Goal: Task Accomplishment & Management: Manage account settings

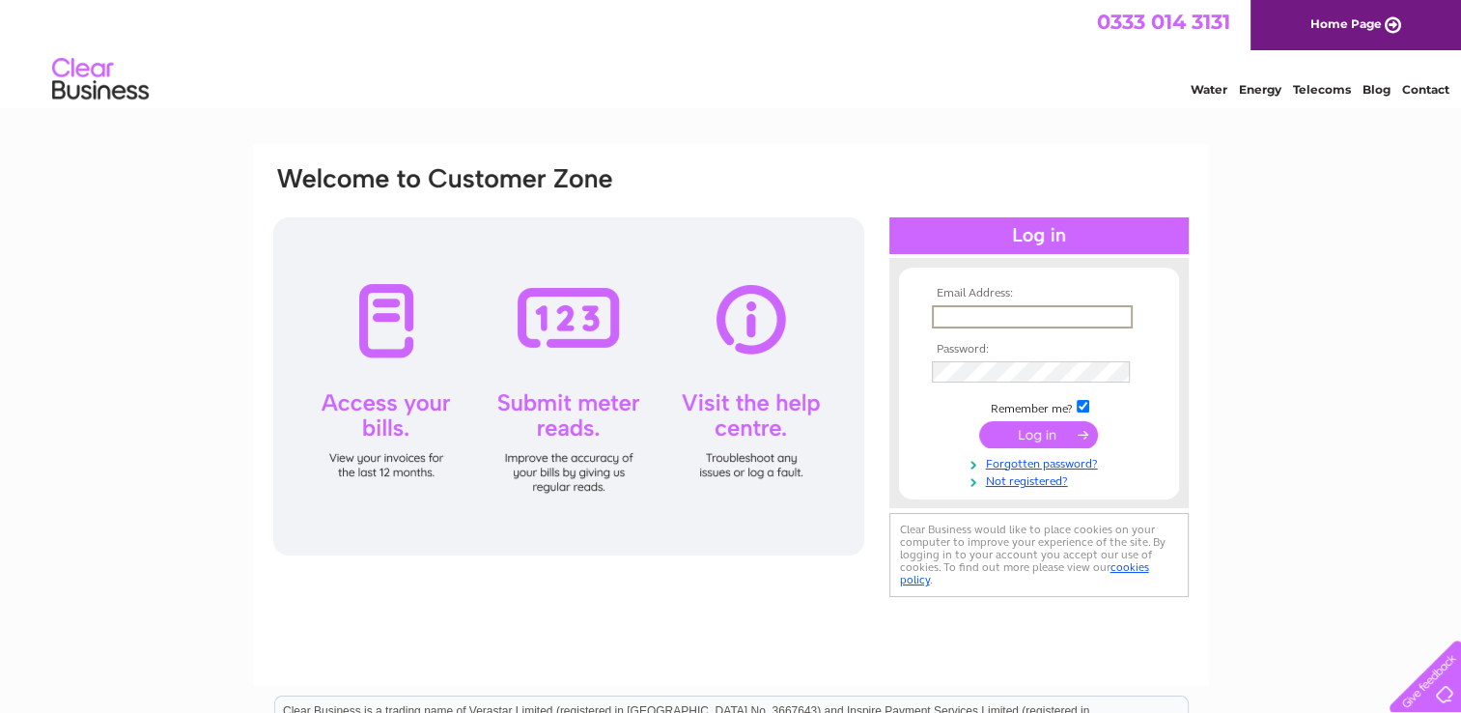
click at [970, 318] on input "text" at bounding box center [1032, 316] width 201 height 23
type input "finance@swintonlock.org.uk"
click at [979, 420] on input "submit" at bounding box center [1038, 433] width 119 height 27
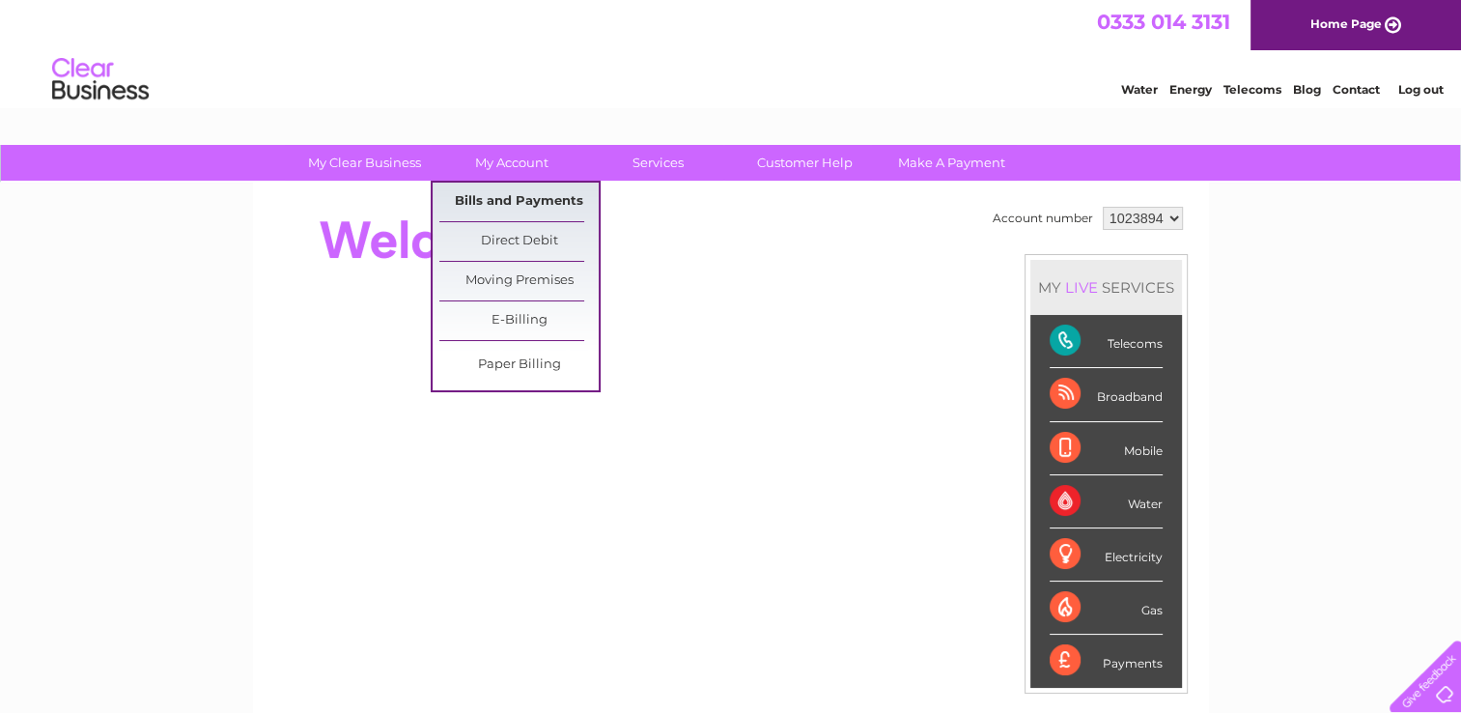
click at [481, 204] on link "Bills and Payments" at bounding box center [518, 201] width 159 height 39
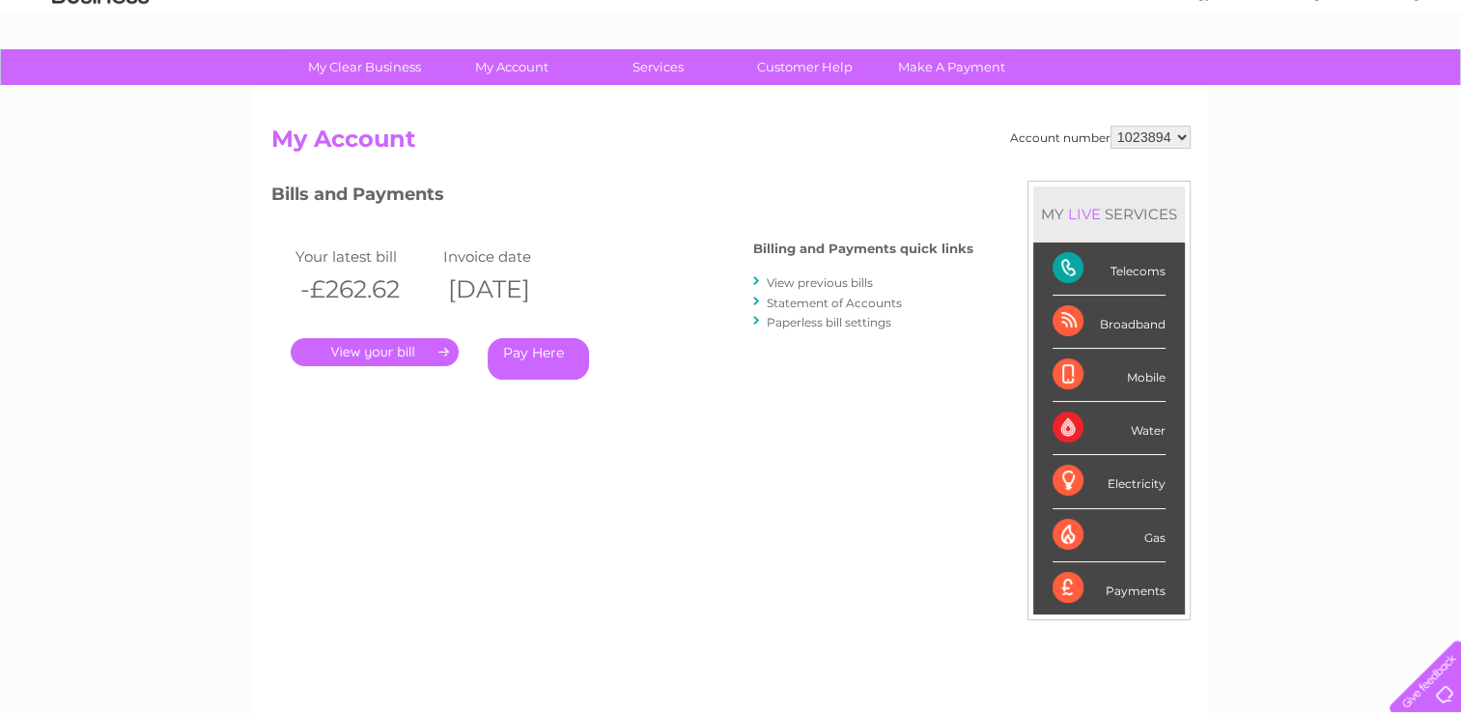
scroll to position [97, 0]
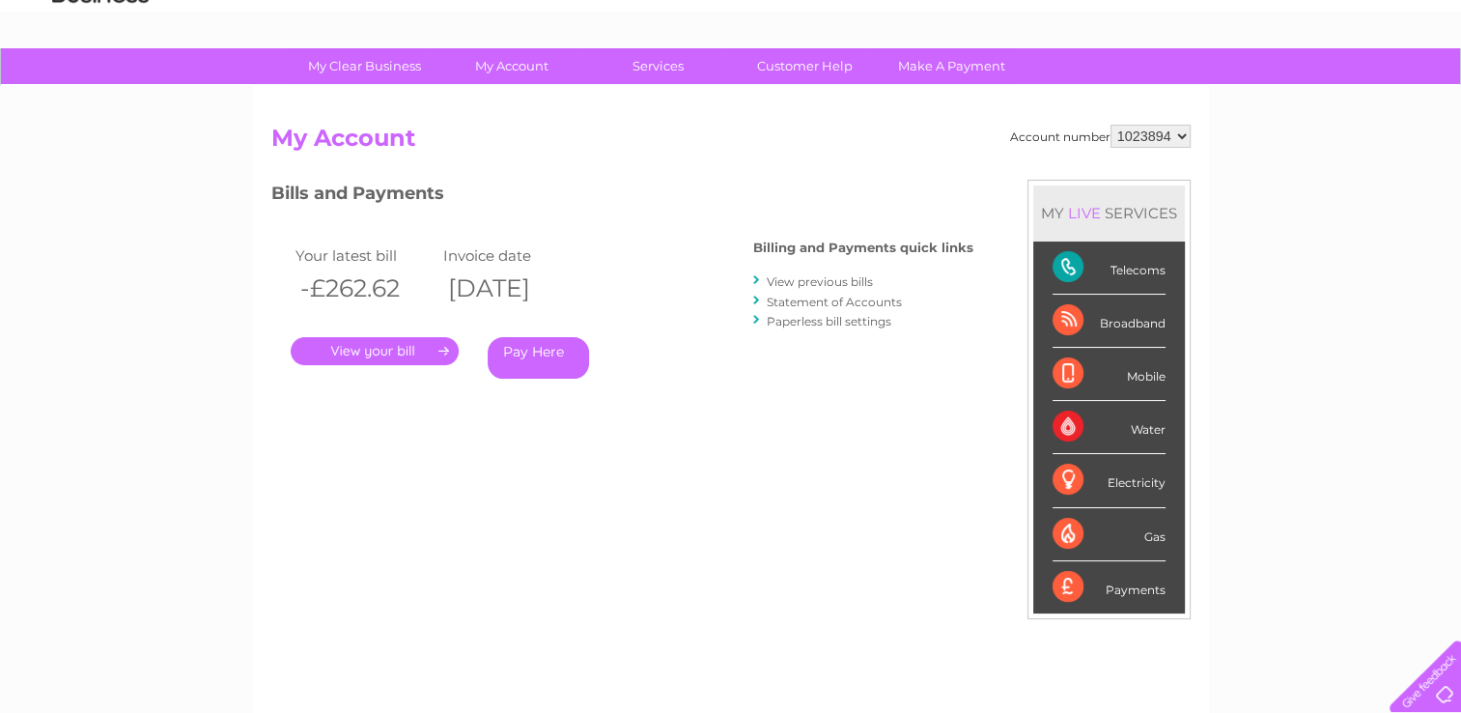
click at [805, 280] on link "View previous bills" at bounding box center [820, 281] width 106 height 14
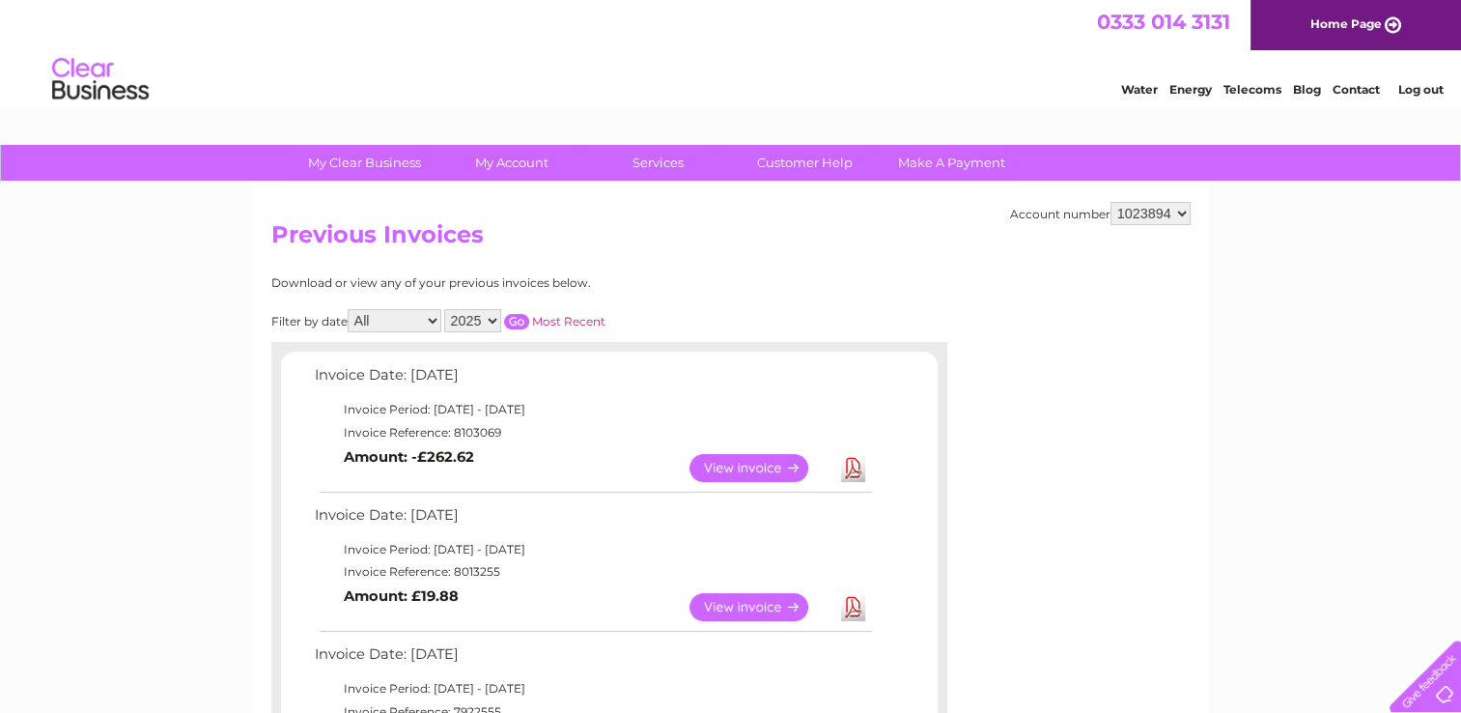
click at [769, 474] on link "View" at bounding box center [760, 468] width 142 height 28
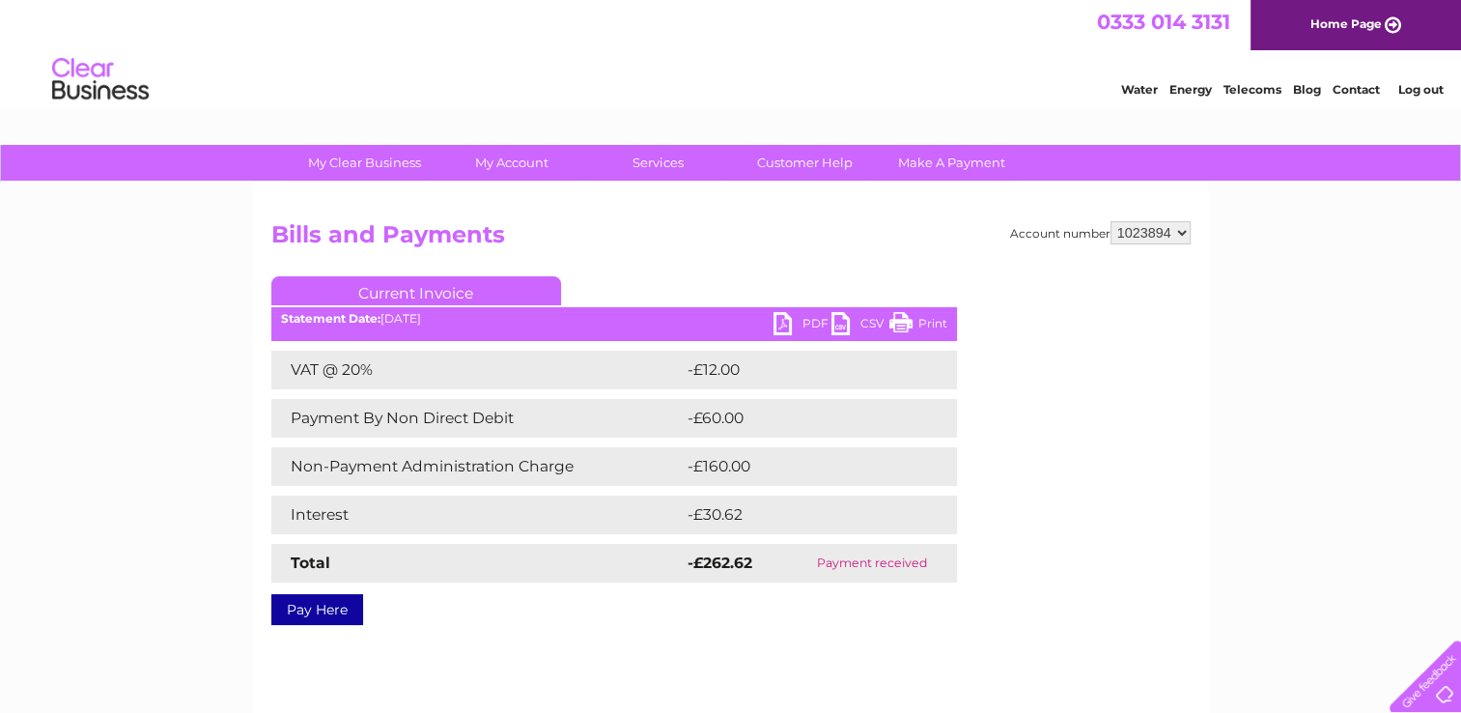
click at [798, 329] on link "PDF" at bounding box center [802, 326] width 58 height 28
click at [780, 324] on link "PDF" at bounding box center [802, 326] width 58 height 28
click at [813, 319] on link "PDF" at bounding box center [802, 326] width 58 height 28
